Goal: Complete application form

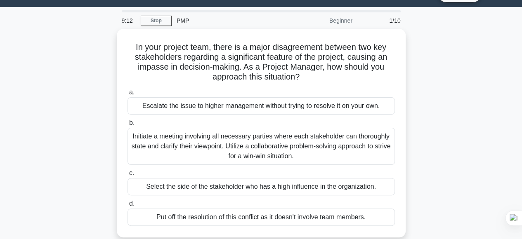
scroll to position [20, 0]
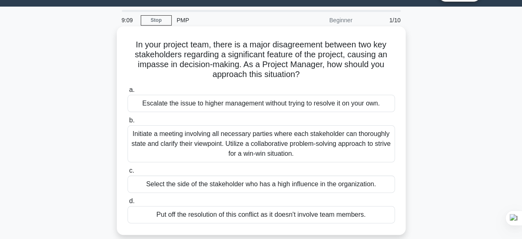
click at [226, 105] on div "Escalate the issue to higher management without trying to resolve it on your ow…" at bounding box center [260, 103] width 267 height 17
click at [127, 93] on input "a. Escalate the issue to higher management without trying to resolve it on your…" at bounding box center [127, 89] width 0 height 5
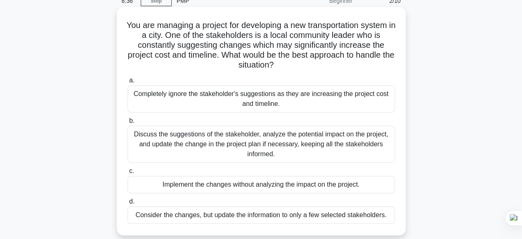
scroll to position [39, 0]
click at [242, 144] on div "Discuss the suggestions of the stakeholder, analyze the potential impact on the…" at bounding box center [260, 144] width 267 height 37
click at [127, 124] on input "b. Discuss the suggestions of the stakeholder, analyze the potential impact on …" at bounding box center [127, 121] width 0 height 5
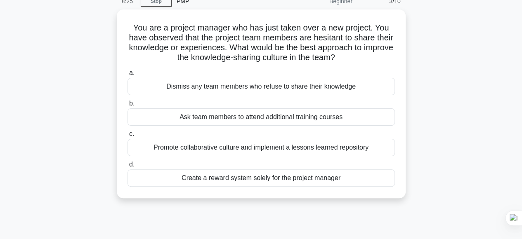
scroll to position [0, 0]
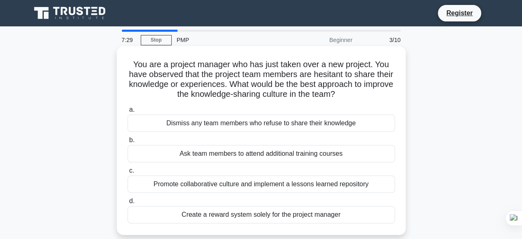
click at [251, 182] on div "Promote collaborative culture and implement a lessons learned repository" at bounding box center [260, 184] width 267 height 17
click at [127, 174] on input "c. Promote collaborative culture and implement a lessons learned repository" at bounding box center [127, 170] width 0 height 5
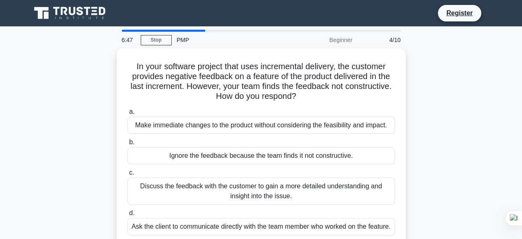
click at [251, 182] on div "Discuss the feedback with the customer to gain a more detailed understanding an…" at bounding box center [260, 191] width 267 height 27
click at [127, 176] on input "c. Discuss the feedback with the customer to gain a more detailed understanding…" at bounding box center [127, 172] width 0 height 5
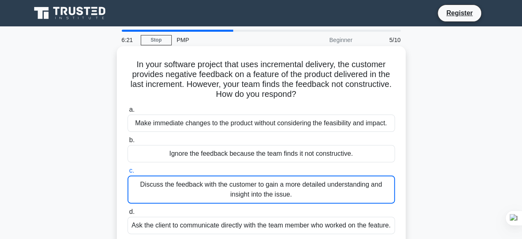
click at [251, 184] on div "Discuss the feedback with the customer to gain a more detailed understanding an…" at bounding box center [260, 190] width 267 height 28
click at [127, 174] on input "c. Discuss the feedback with the customer to gain a more detailed understanding…" at bounding box center [127, 170] width 0 height 5
click at [251, 184] on div "Discuss the feedback with the customer to gain a more detailed understanding an…" at bounding box center [260, 190] width 267 height 28
click at [127, 174] on input "c. Discuss the feedback with the customer to gain a more detailed understanding…" at bounding box center [127, 170] width 0 height 5
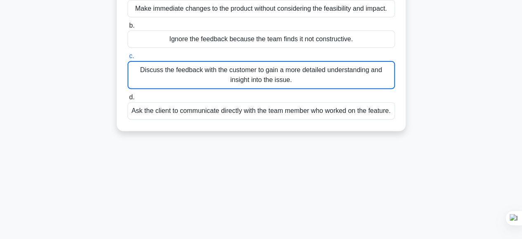
scroll to position [116, 0]
click at [353, 161] on div "6:15 Stop PMP Beginner 5/10 In your software project that uses incremental deli…" at bounding box center [261, 119] width 470 height 412
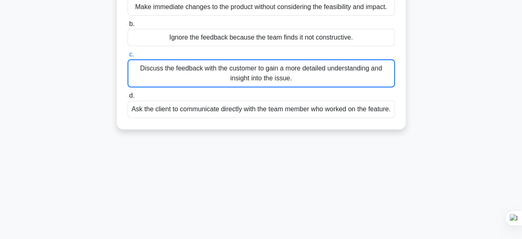
click at [330, 73] on div "Discuss the feedback with the customer to gain a more detailed understanding an…" at bounding box center [260, 73] width 267 height 28
click at [127, 57] on input "c. Discuss the feedback with the customer to gain a more detailed understanding…" at bounding box center [127, 54] width 0 height 5
click input "d. Ask the client to communicate directly with the team member who worked on th…" at bounding box center [127, 95] width 0 height 5
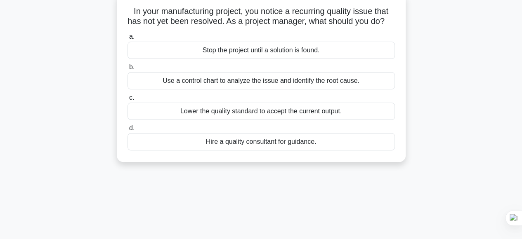
scroll to position [0, 0]
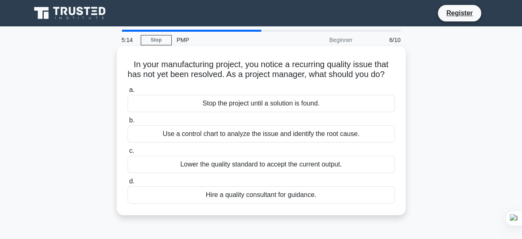
click at [325, 204] on div "Hire a quality consultant for guidance." at bounding box center [260, 194] width 267 height 17
click at [127, 184] on input "d. Hire a quality consultant for guidance." at bounding box center [127, 181] width 0 height 5
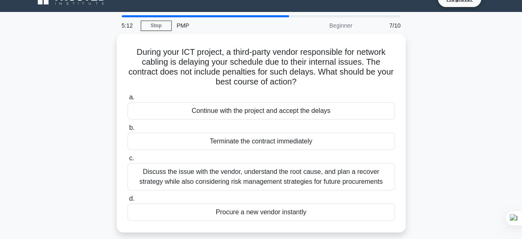
scroll to position [17, 0]
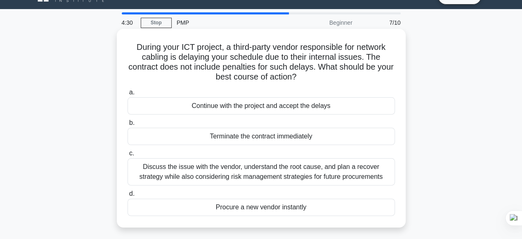
click at [318, 171] on div "Discuss the issue with the vendor, understand the root cause, and plan a recove…" at bounding box center [260, 171] width 267 height 27
click at [127, 156] on input "c. Discuss the issue with the vendor, understand the root cause, and plan a rec…" at bounding box center [127, 153] width 0 height 5
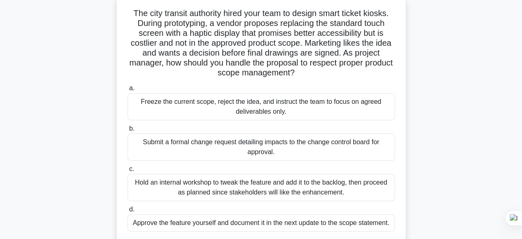
scroll to position [52, 0]
click at [276, 176] on div "Hold an internal workshop to tweak the feature and add it to the backlog, then …" at bounding box center [260, 187] width 267 height 27
click at [127, 172] on input "c. Hold an internal workshop to tweak the feature and add it to the backlog, th…" at bounding box center [127, 168] width 0 height 5
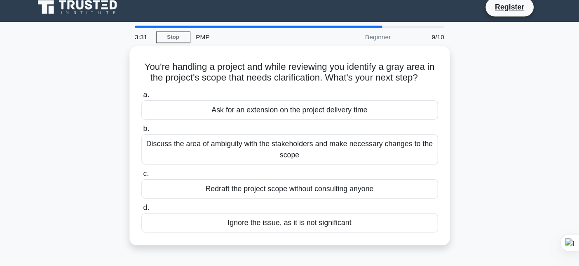
scroll to position [0, 0]
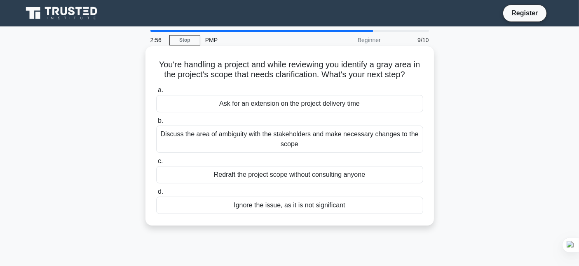
click at [376, 145] on div "Discuss the area of ambiguity with the stakeholders and make necessary changes …" at bounding box center [289, 138] width 267 height 27
click at [156, 123] on input "b. Discuss the area of ambiguity with the stakeholders and make necessary chang…" at bounding box center [156, 120] width 0 height 5
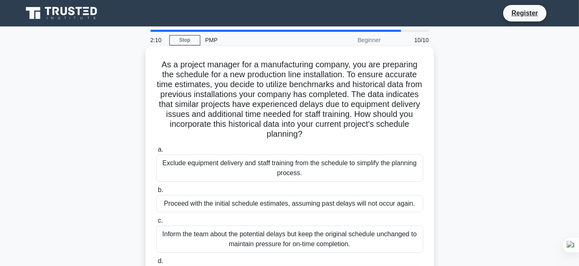
click at [369, 239] on div "Inform the team about the potential delays but keep the original schedule uncha…" at bounding box center [289, 238] width 267 height 27
click at [156, 223] on input "c. Inform the team about the potential delays but keep the original schedule un…" at bounding box center [156, 220] width 0 height 5
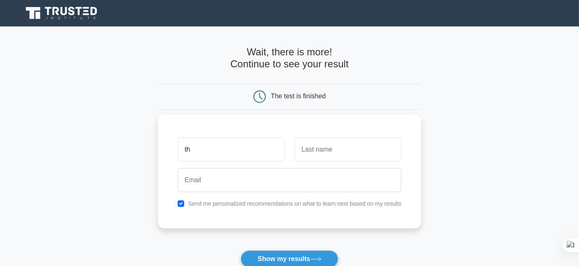
click at [251, 149] on input "th" at bounding box center [231, 149] width 107 height 24
type input "t"
type input "Thembi"
click at [315, 145] on input "text" at bounding box center [348, 149] width 107 height 24
type input "Mbhele"
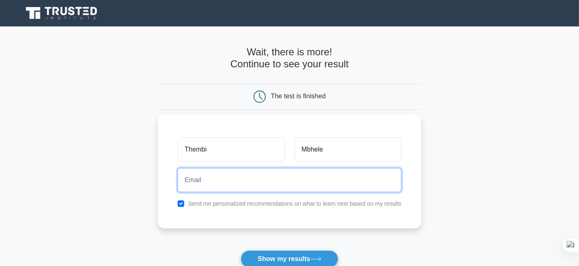
click at [334, 173] on input "email" at bounding box center [290, 180] width 224 height 24
type input "pattytmbhele90@gmail.com"
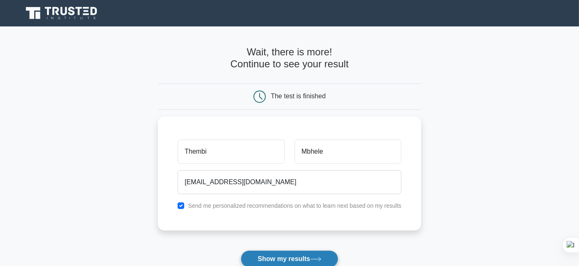
click at [304, 255] on button "Show my results" at bounding box center [289, 258] width 97 height 17
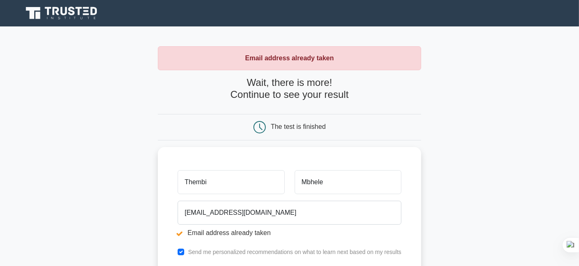
scroll to position [52, 0]
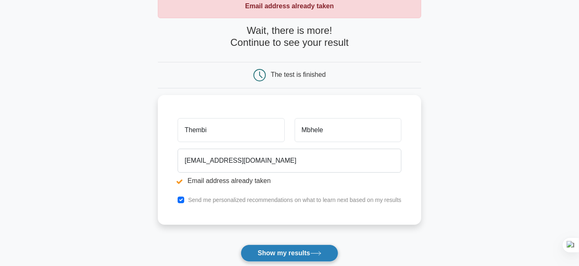
click at [305, 252] on button "Show my results" at bounding box center [289, 252] width 97 height 17
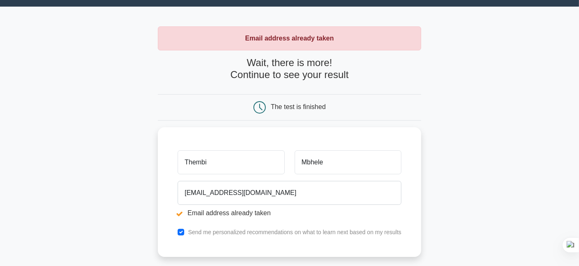
scroll to position [21, 0]
